Goal: Task Accomplishment & Management: Complete application form

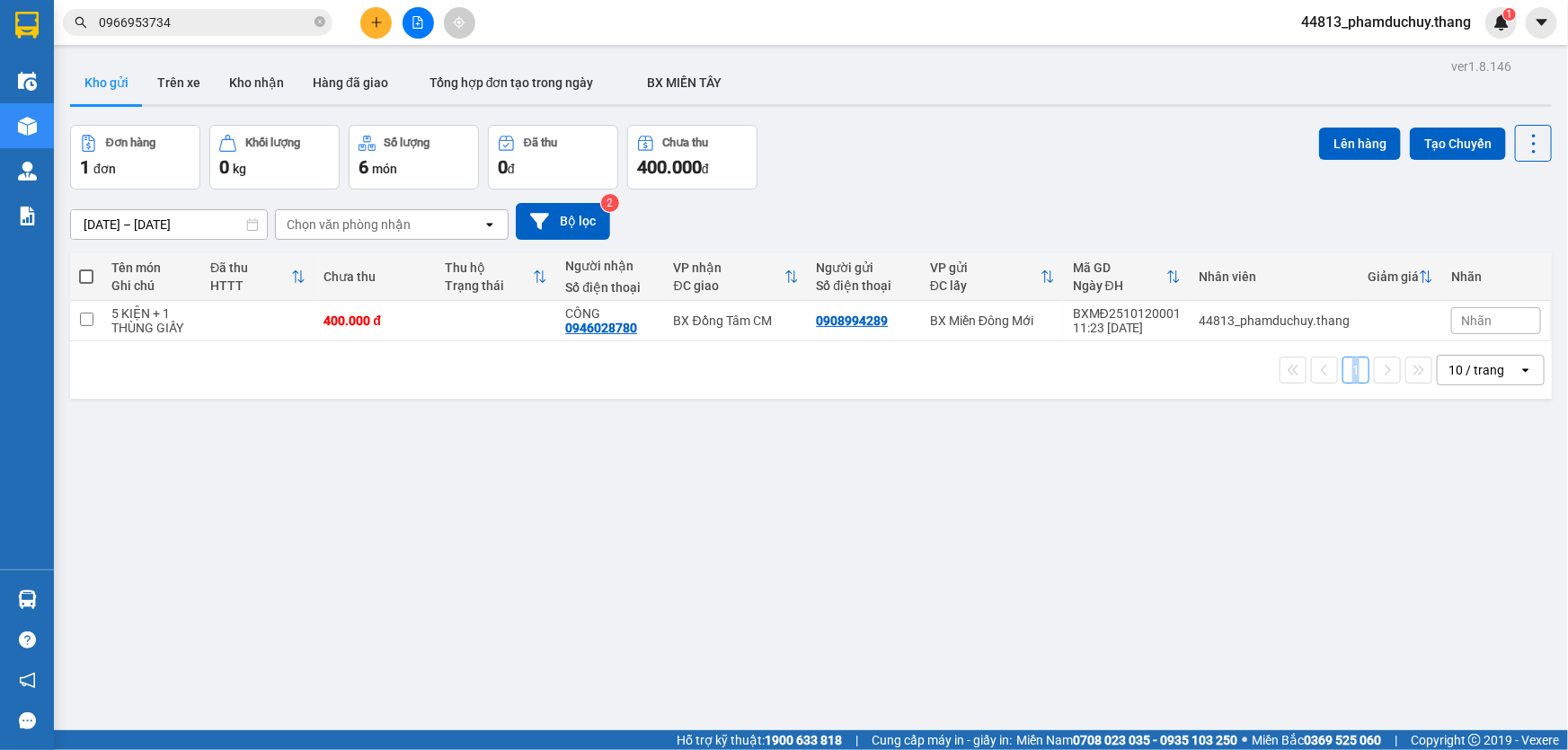
click at [379, 29] on button at bounding box center [376, 23] width 31 height 31
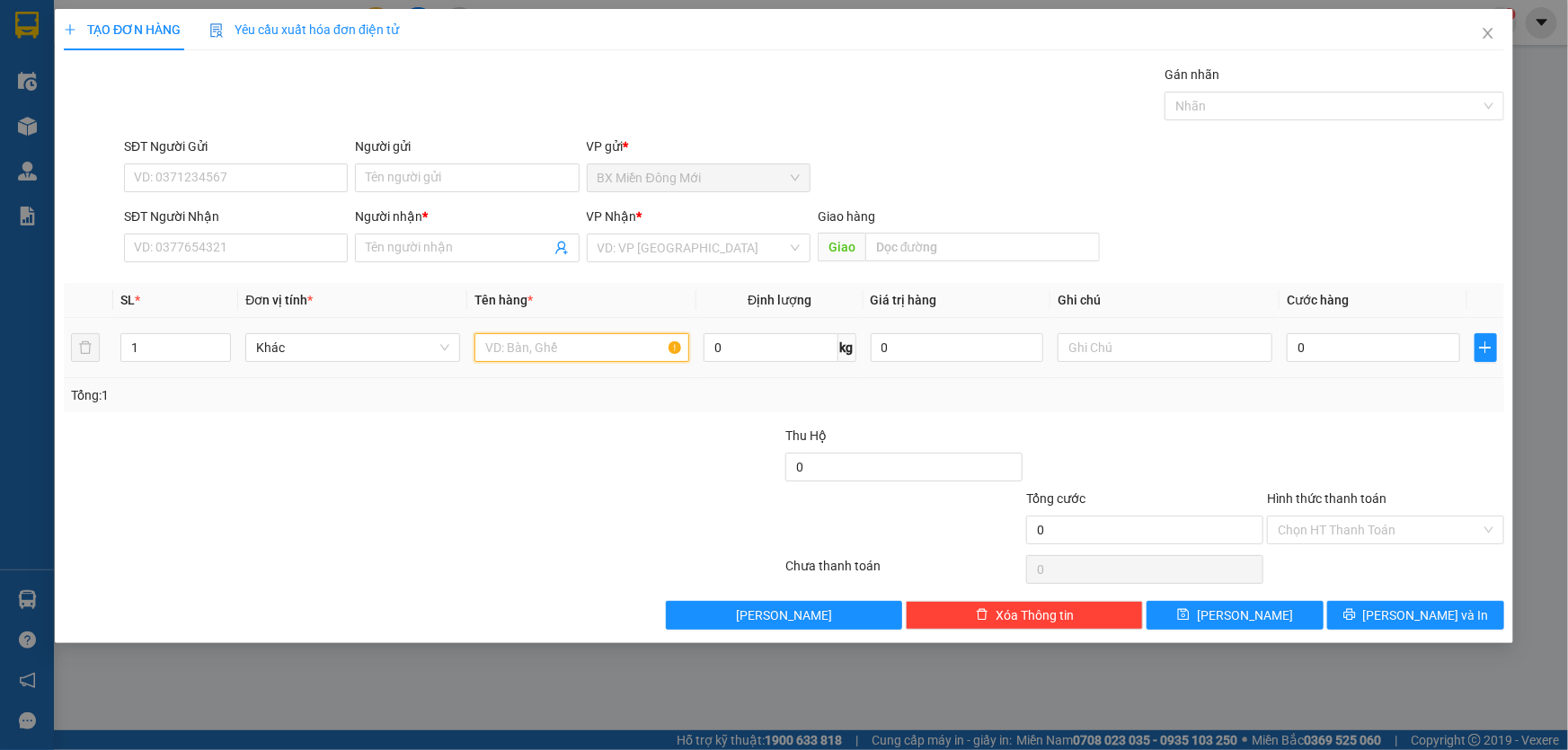
click at [532, 350] on input "text" at bounding box center [582, 347] width 215 height 28
type input "1 THÙNG MÓT"
click at [1292, 354] on input "0" at bounding box center [1374, 347] width 174 height 28
type input "5"
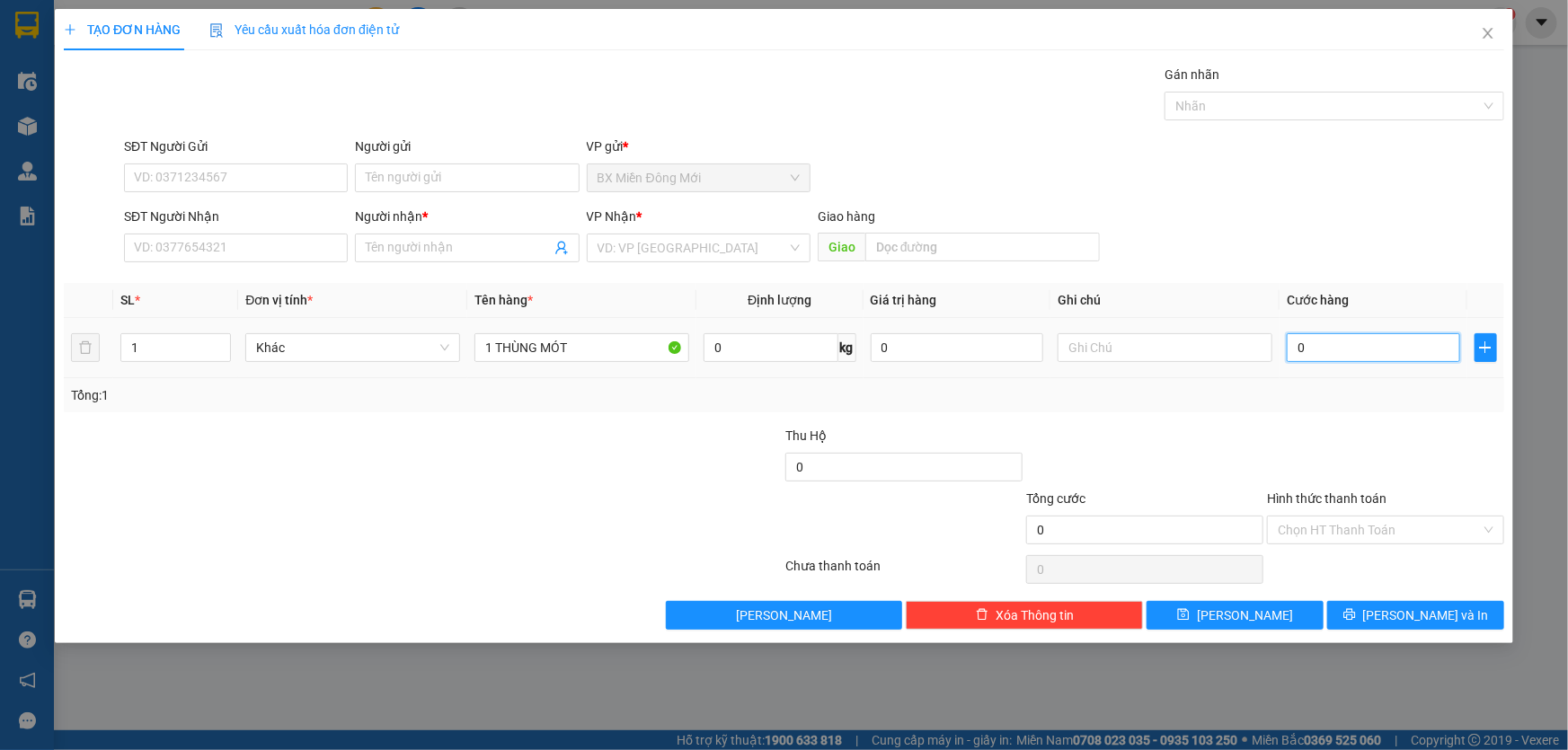
type input "5"
type input "50"
type input "50.000"
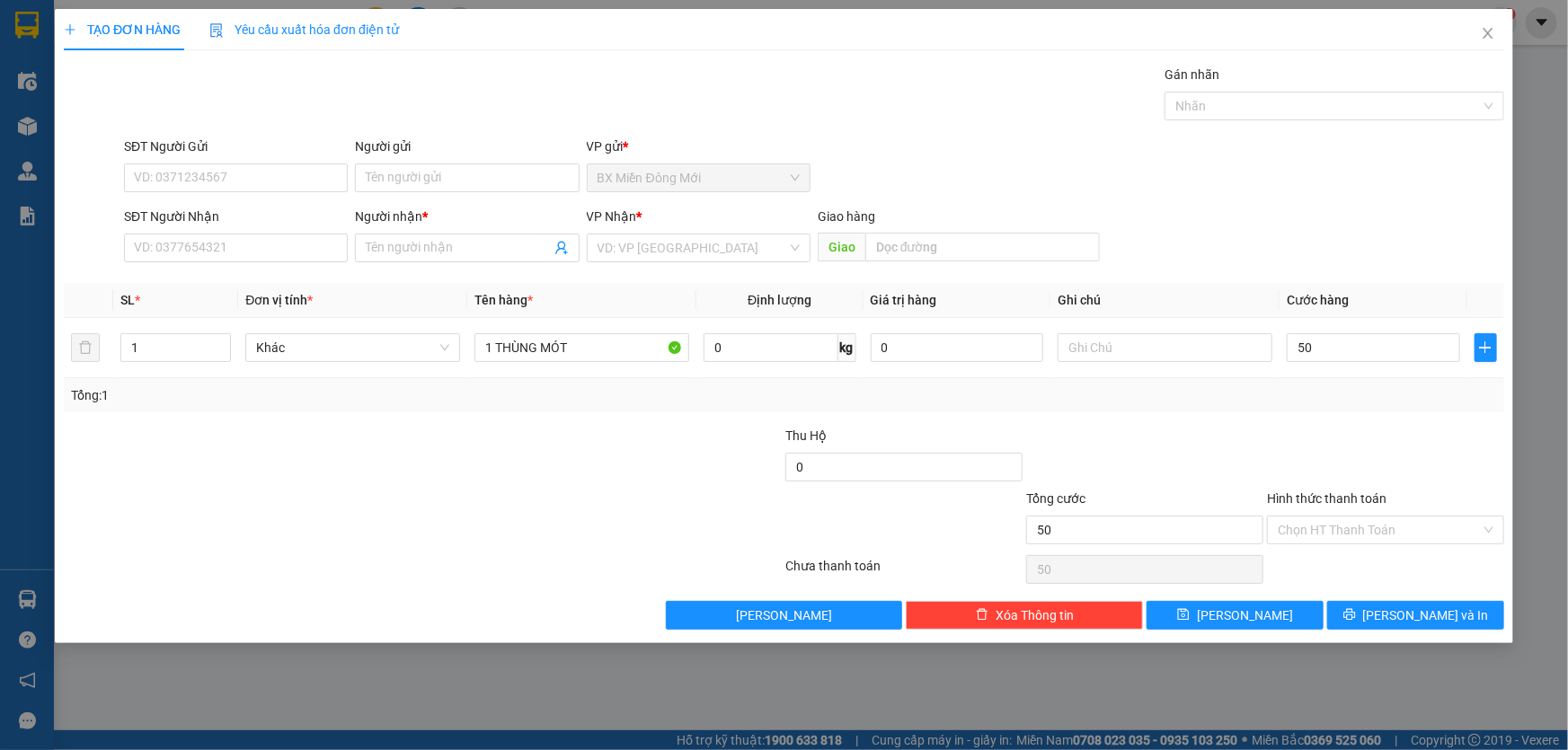
type input "50.000"
drag, startPoint x: 462, startPoint y: 499, endPoint x: 290, endPoint y: 244, distance: 307.6
click at [290, 244] on input "SĐT Người Nhận" at bounding box center [235, 248] width 224 height 28
type input "0943944757"
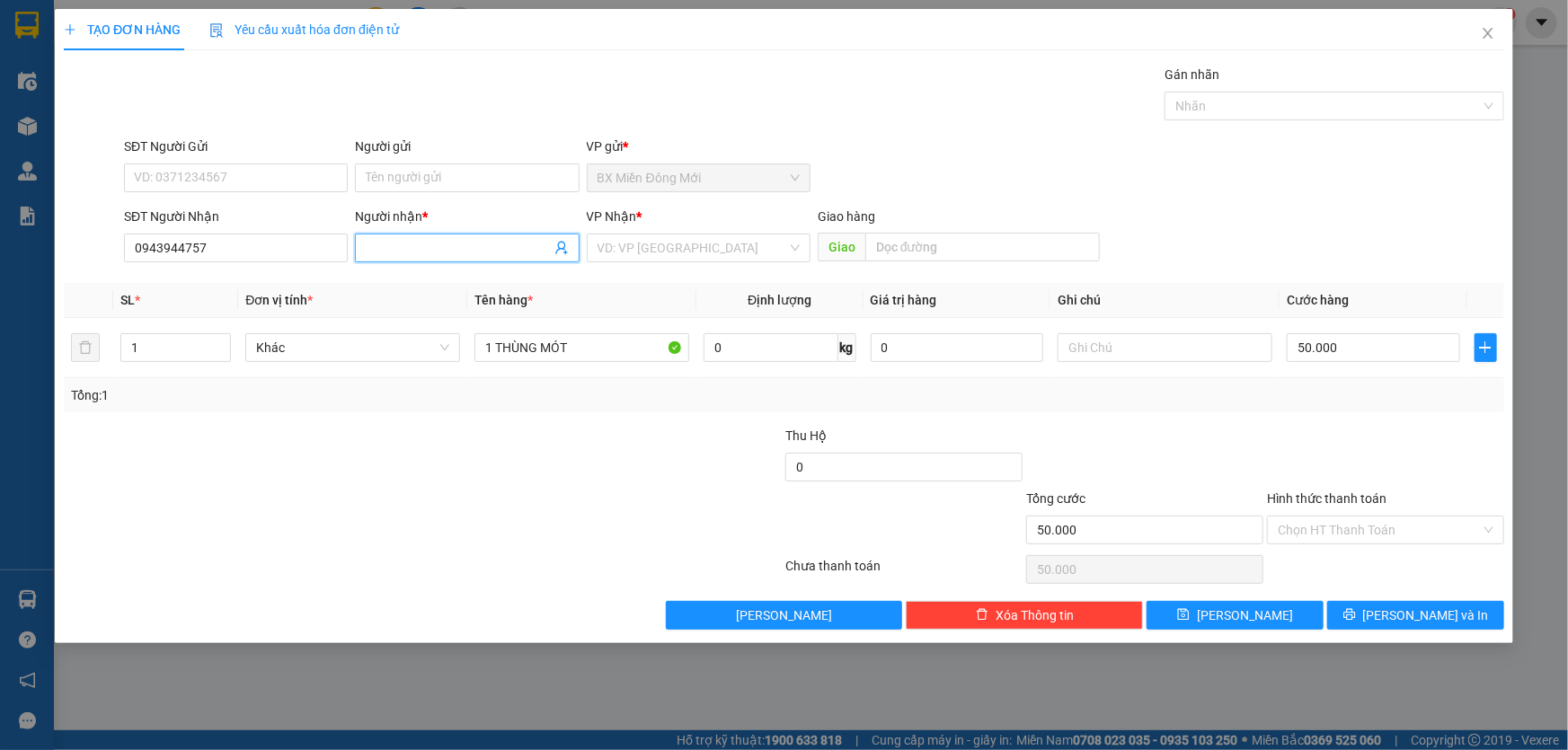
click at [375, 252] on input "Người nhận *" at bounding box center [457, 247] width 184 height 20
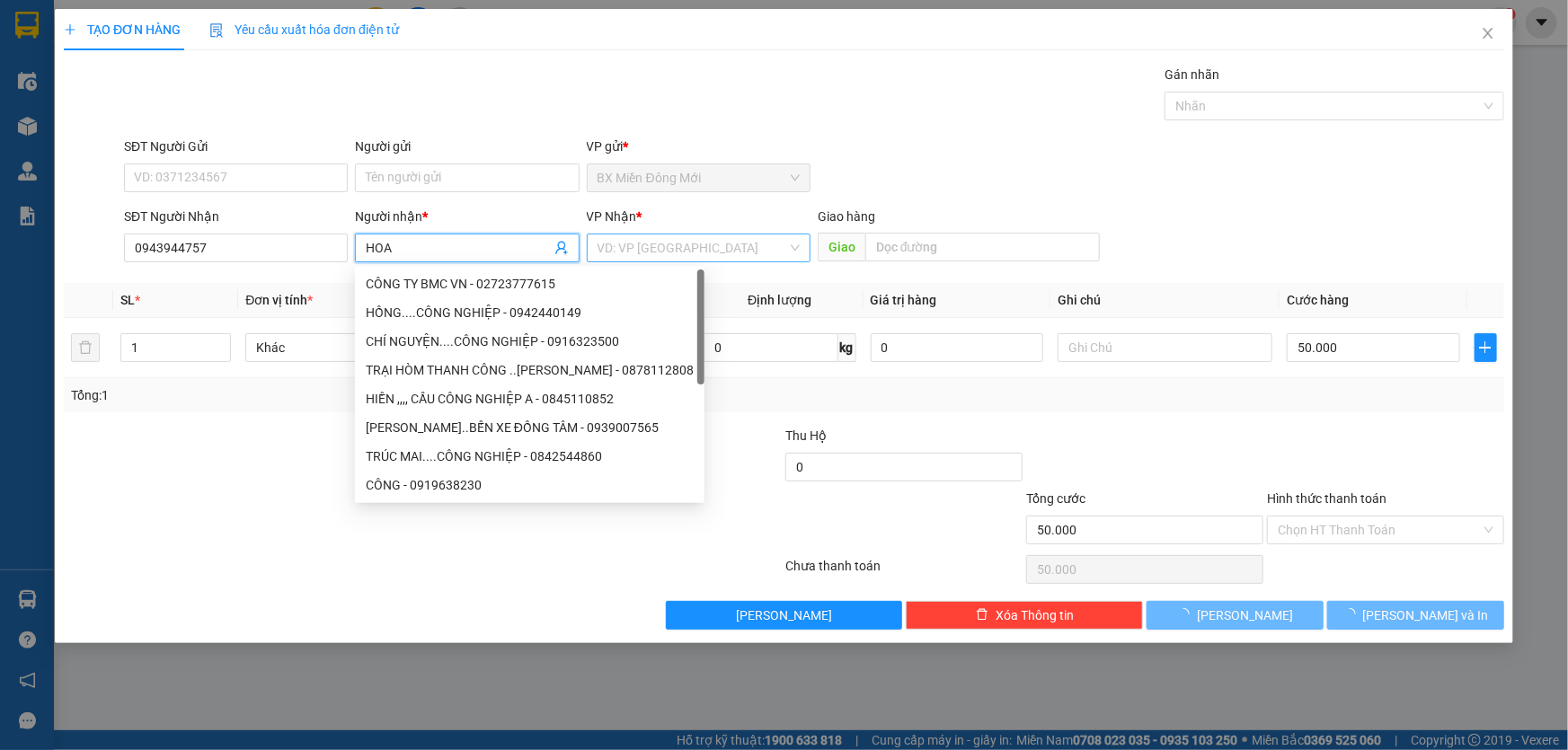
type input "HOA"
click at [684, 242] on input "search" at bounding box center [692, 247] width 190 height 27
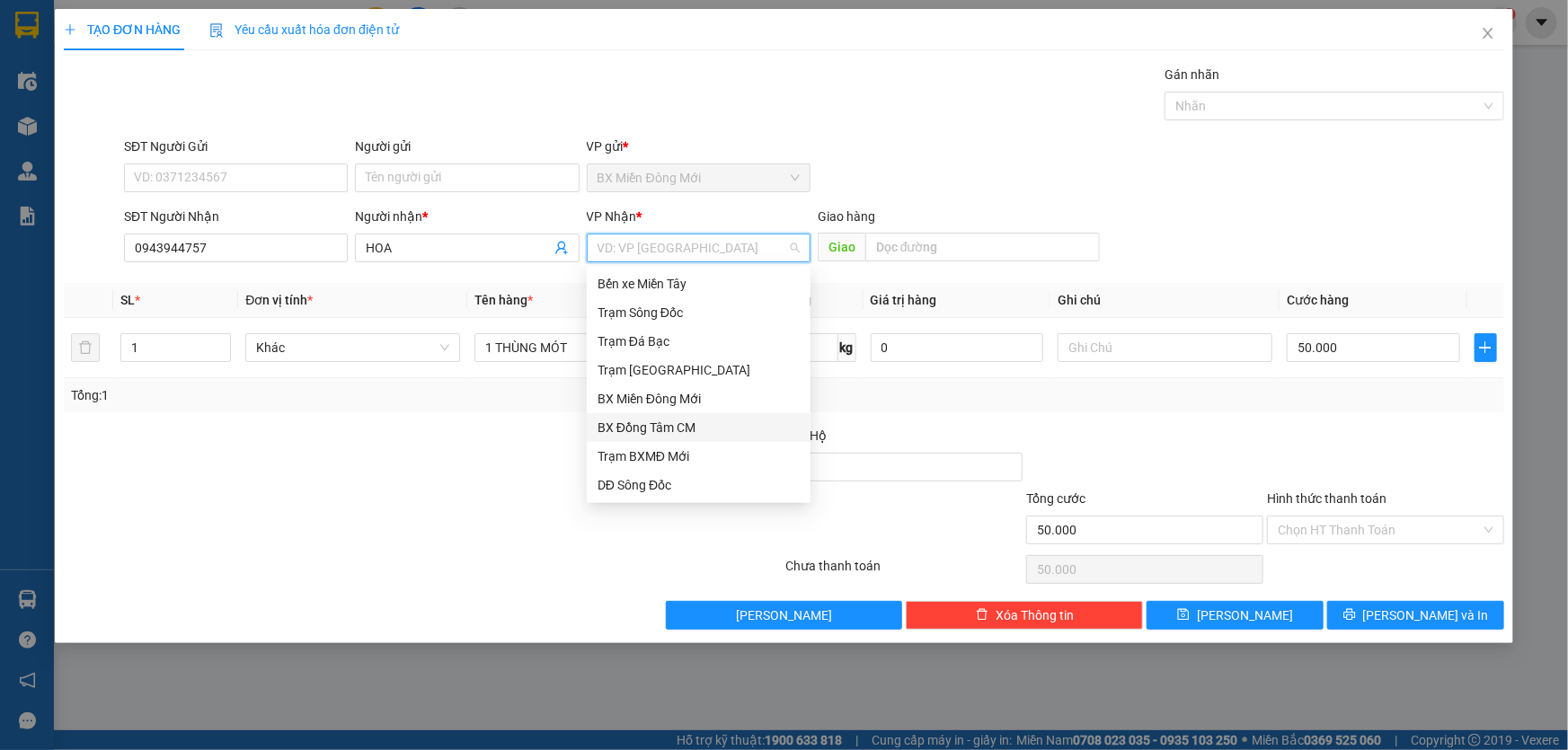
click at [676, 422] on div "BX Đồng Tâm CM" at bounding box center [699, 427] width 202 height 20
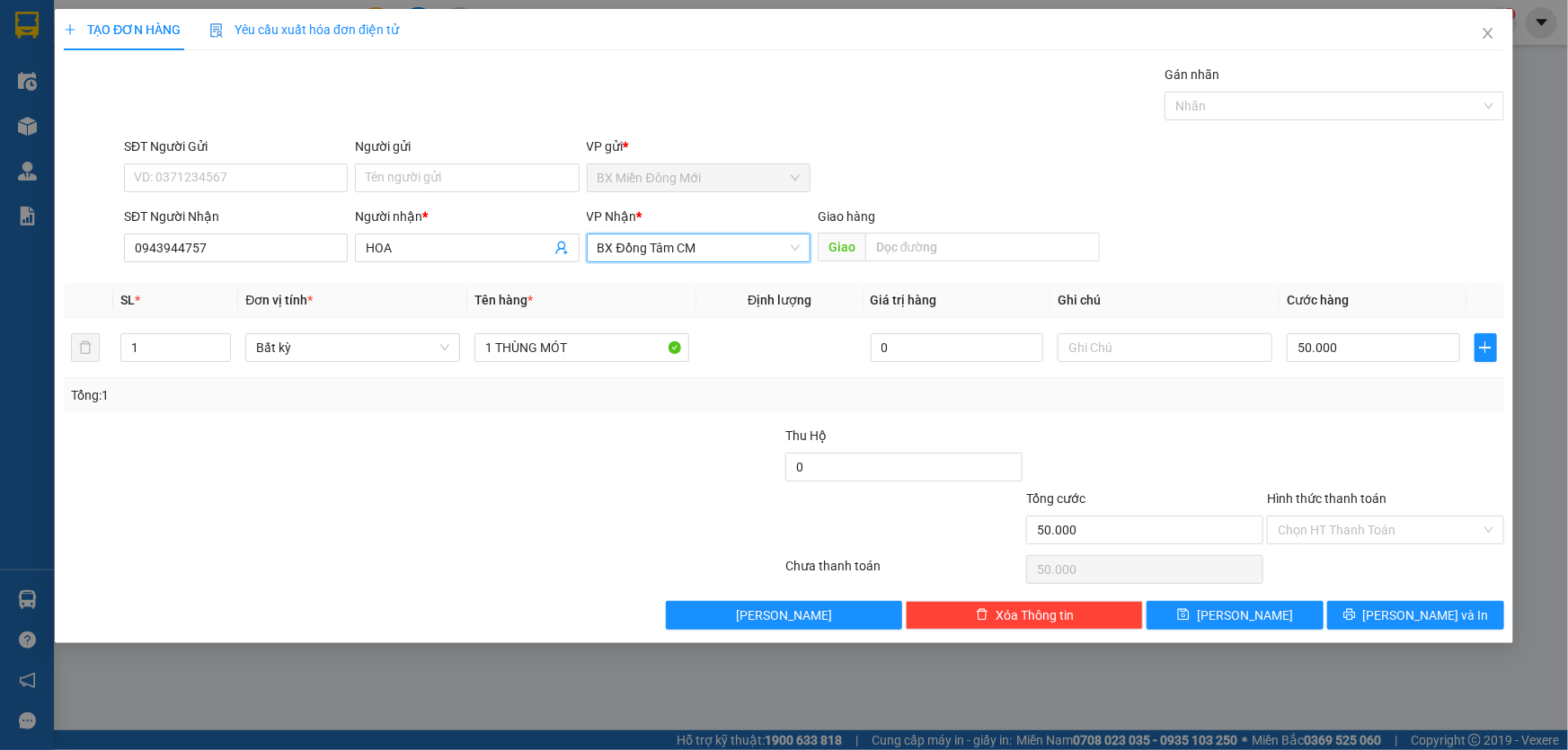
click at [715, 251] on span "BX Đồng Tâm CM" at bounding box center [699, 247] width 202 height 27
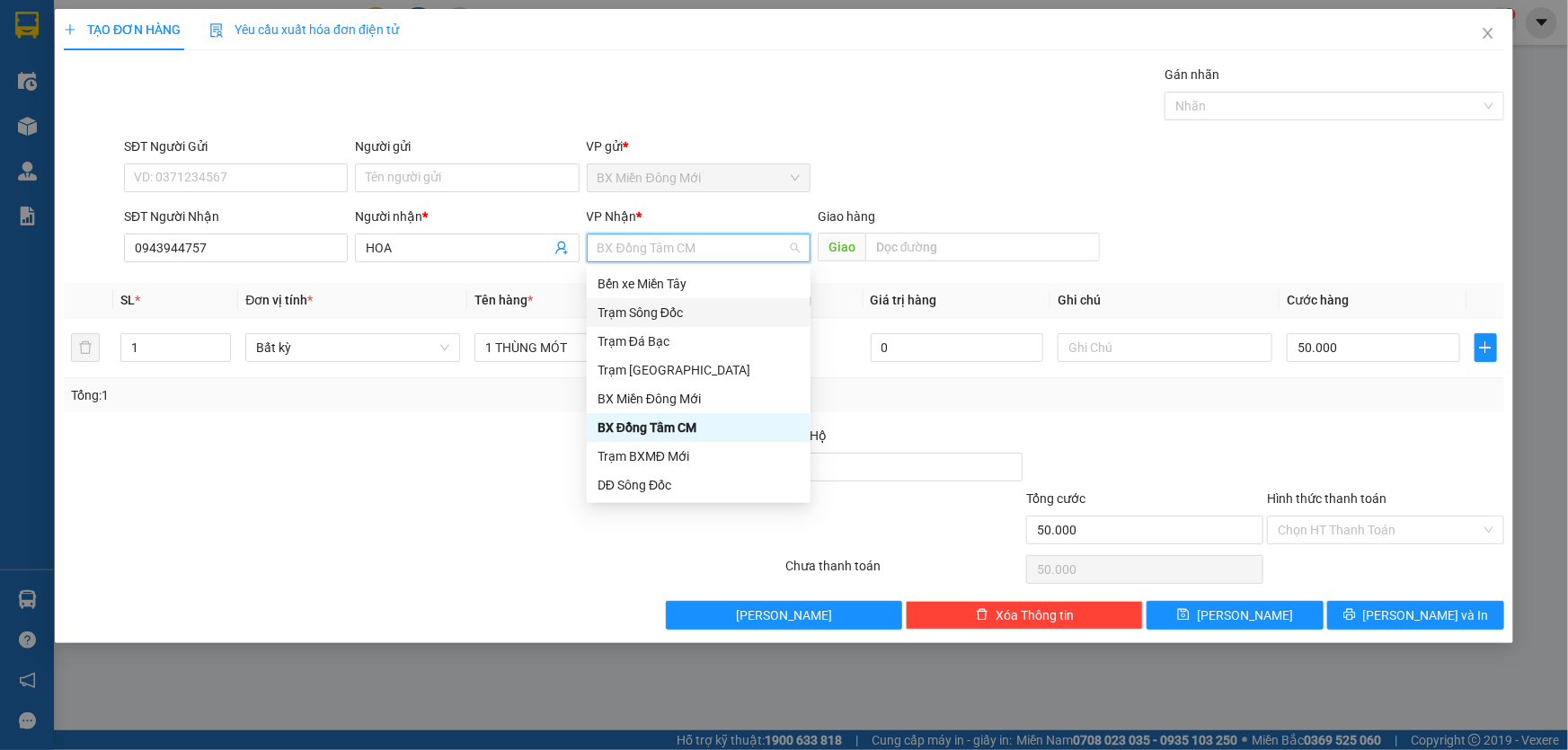
click at [644, 310] on div "Trạm Sông Đốc" at bounding box center [699, 312] width 202 height 20
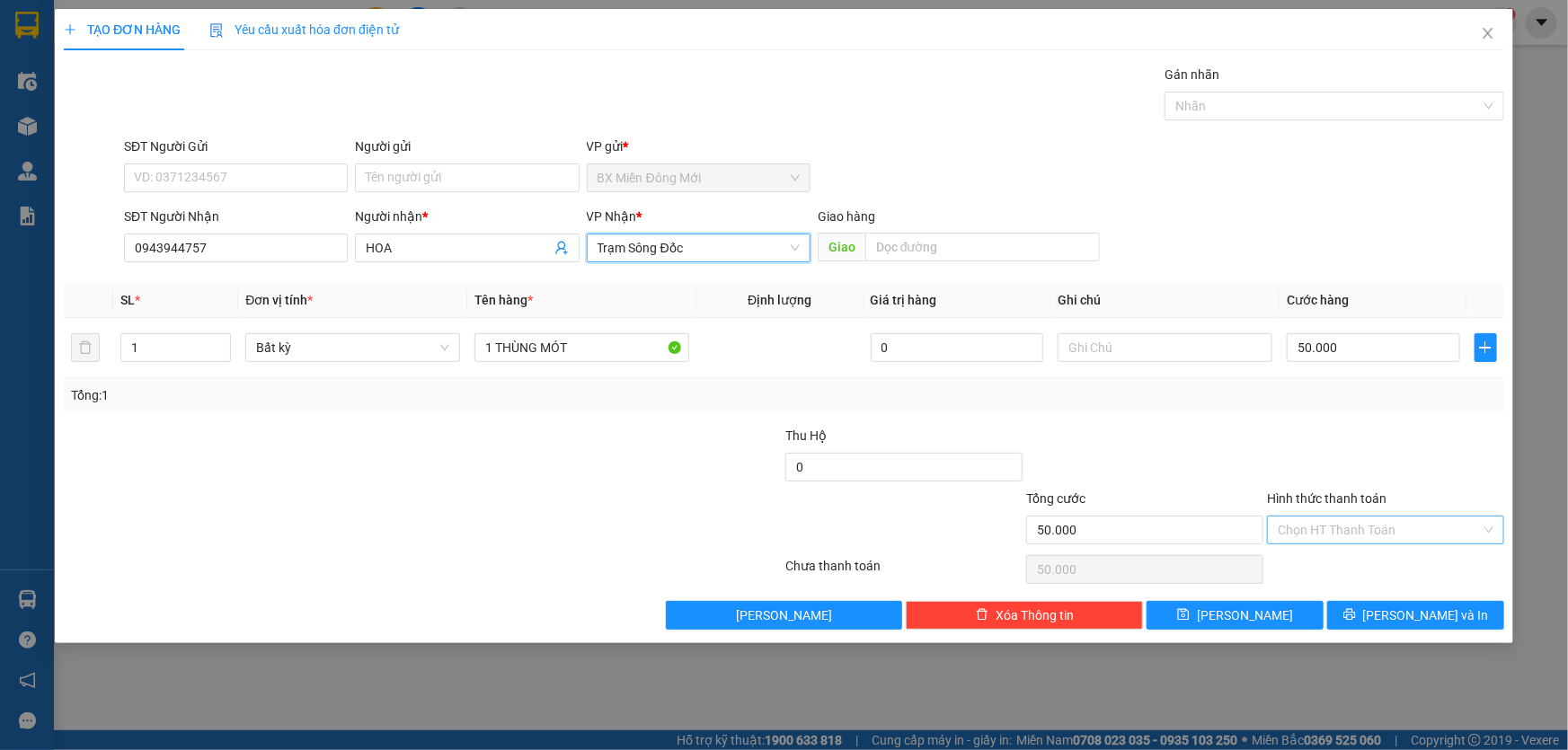
click at [1361, 529] on input "Hình thức thanh toán" at bounding box center [1379, 529] width 203 height 27
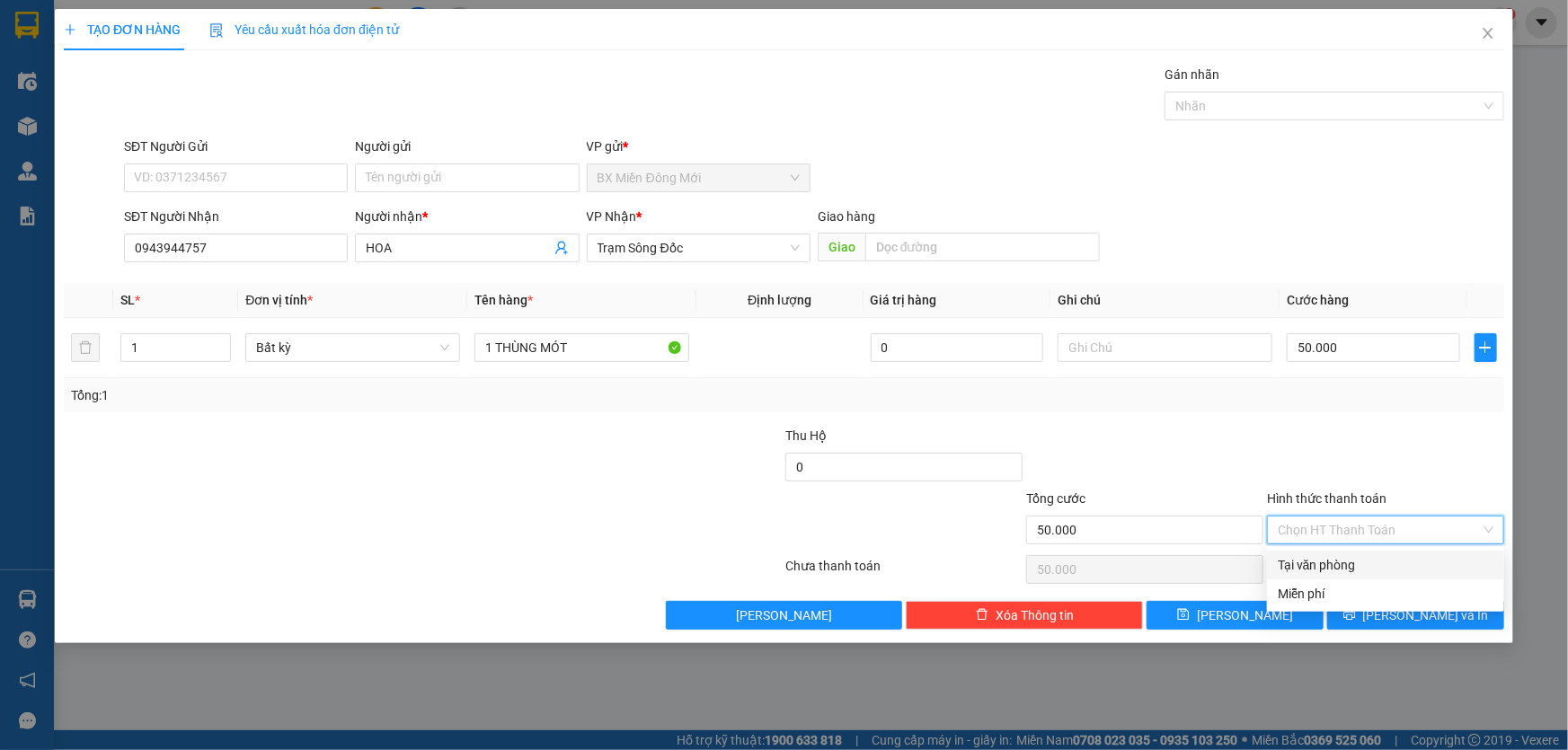
click at [1312, 561] on div "Tại văn phòng" at bounding box center [1386, 564] width 215 height 20
type input "0"
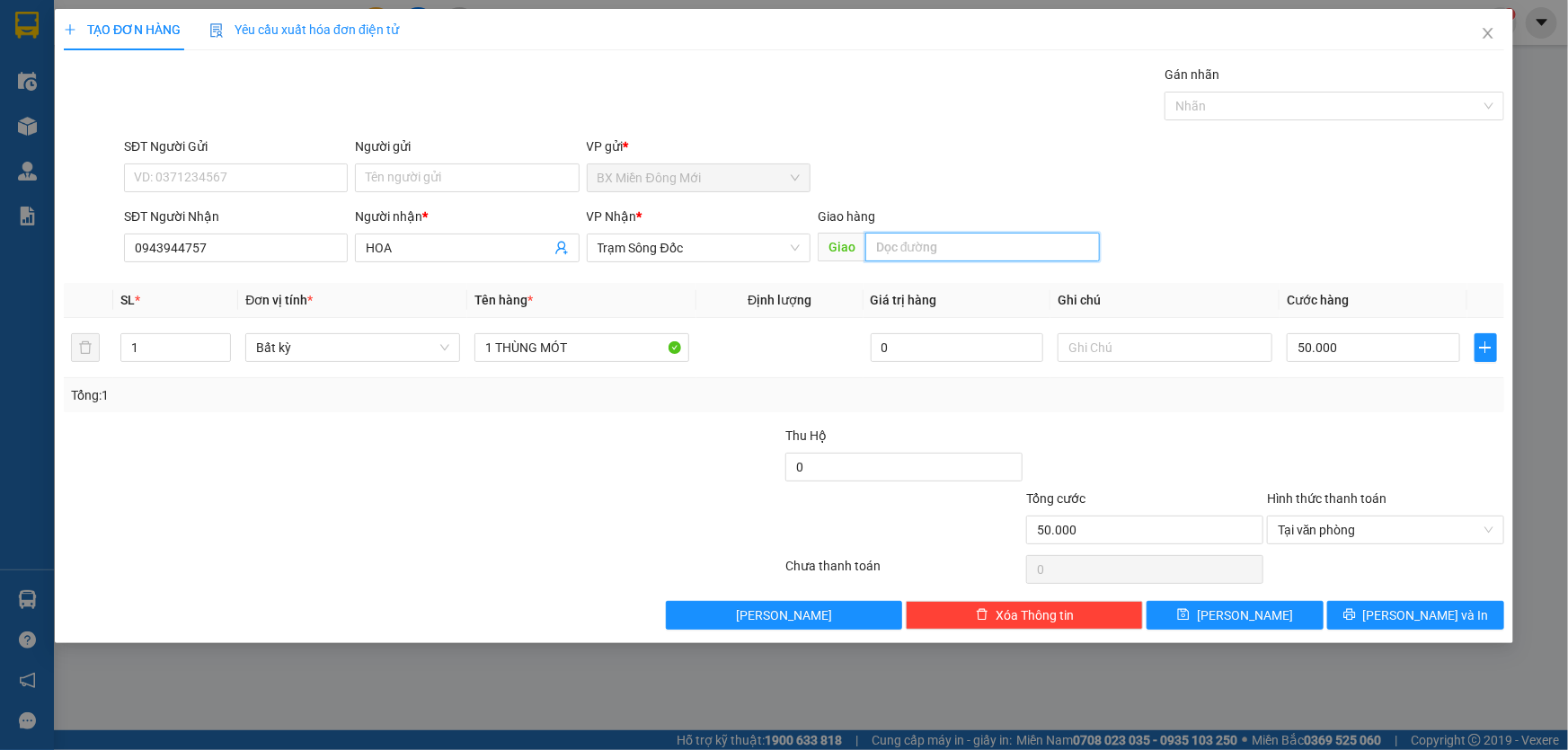
click at [930, 252] on input "text" at bounding box center [983, 247] width 234 height 28
type input "[PERSON_NAME]"
click at [1360, 619] on button "[PERSON_NAME] và In" at bounding box center [1416, 615] width 177 height 28
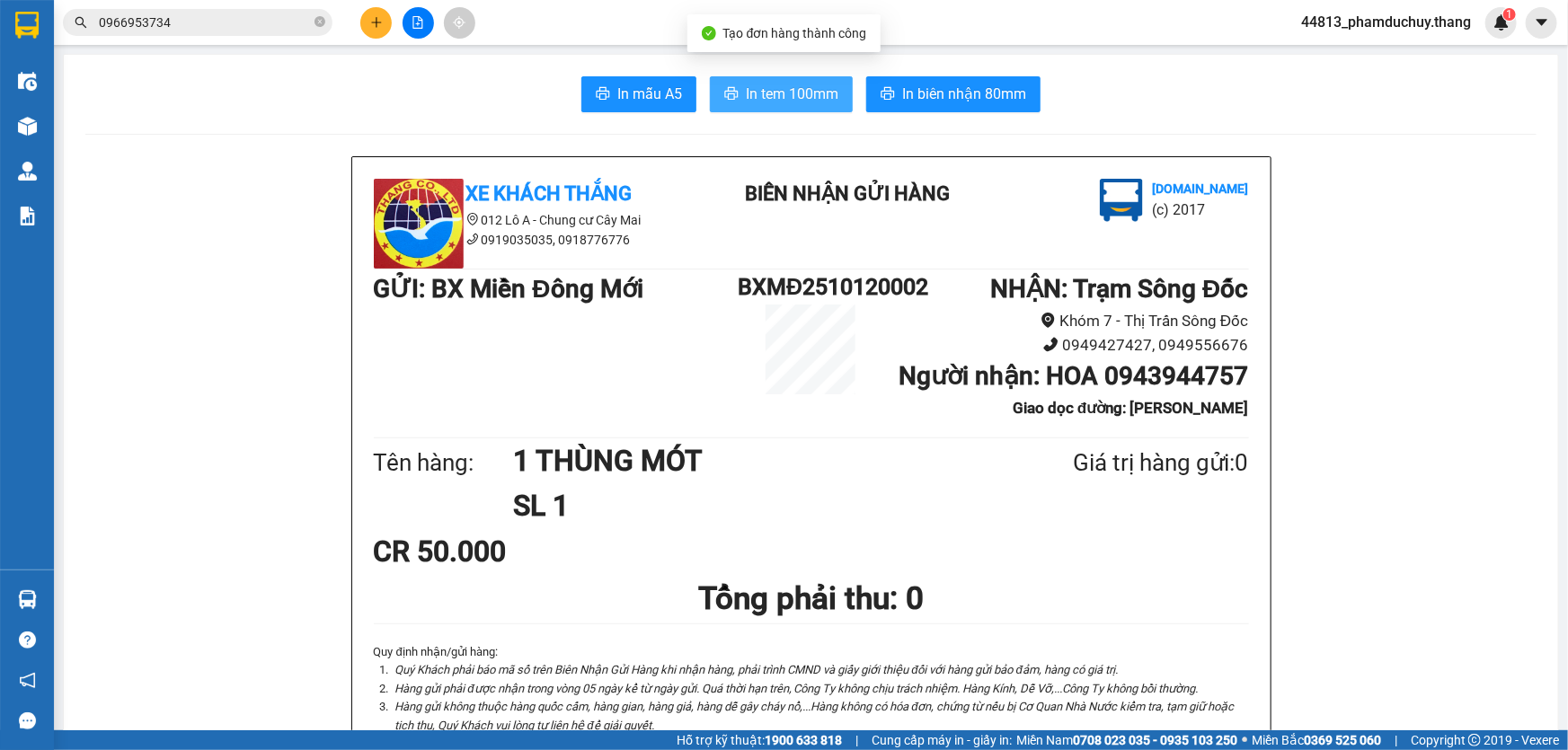
click at [746, 92] on span "In tem 100mm" at bounding box center [792, 94] width 93 height 23
drag, startPoint x: 974, startPoint y: 75, endPoint x: 986, endPoint y: 80, distance: 13.0
click at [952, 90] on span "In biên nhận 80mm" at bounding box center [964, 94] width 124 height 23
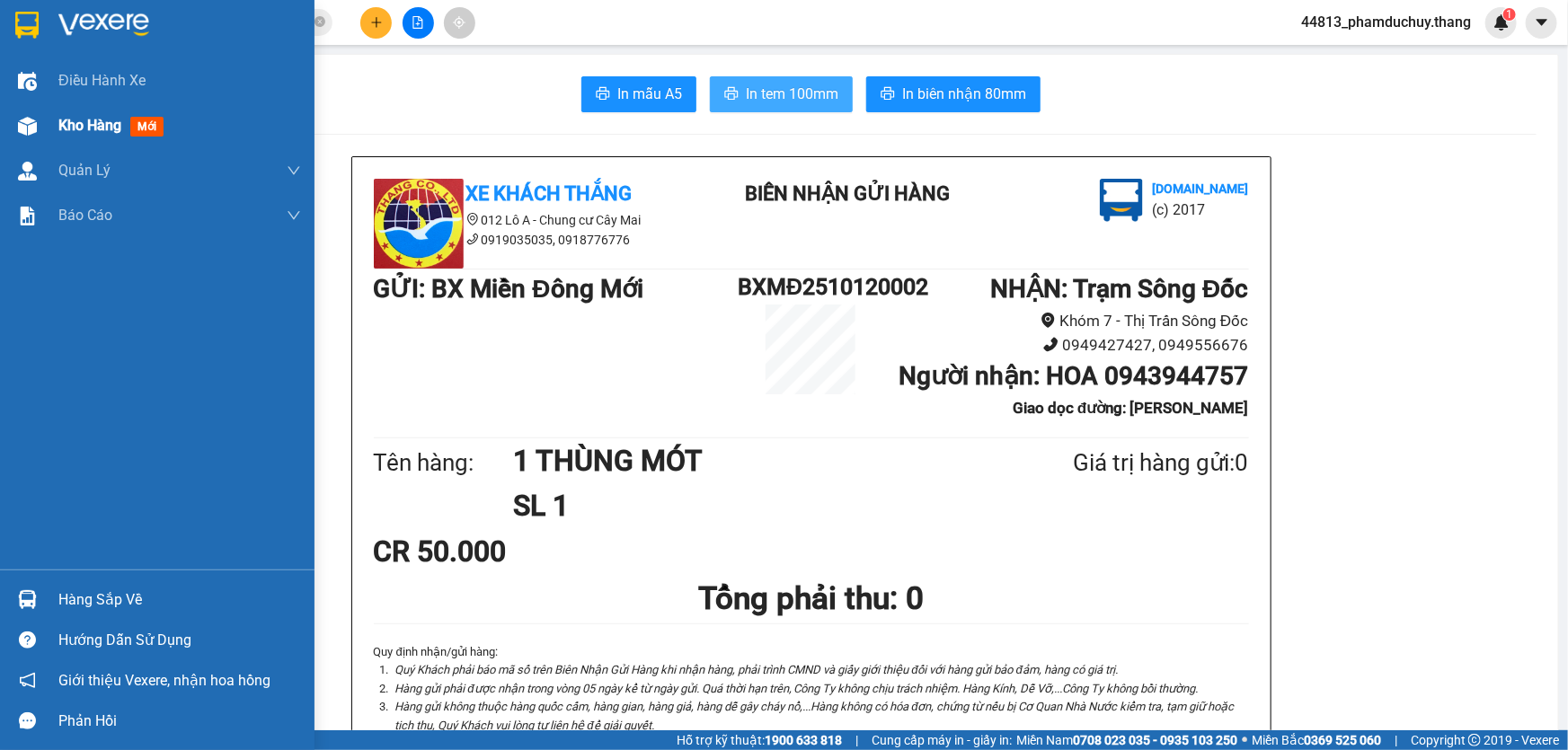
click at [99, 119] on span "Kho hàng" at bounding box center [90, 125] width 63 height 17
